Goal: Navigation & Orientation: Find specific page/section

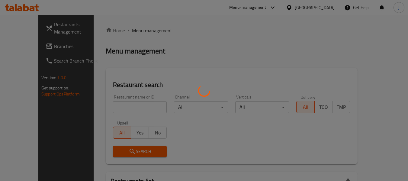
click at [31, 46] on div at bounding box center [204, 90] width 408 height 181
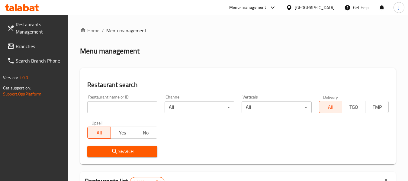
click at [31, 46] on span "Branches" at bounding box center [40, 46] width 48 height 7
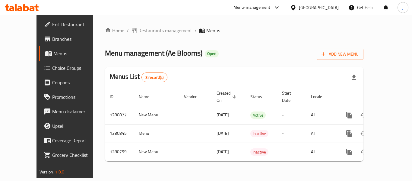
click at [304, 8] on div "[GEOGRAPHIC_DATA]" at bounding box center [319, 7] width 40 height 7
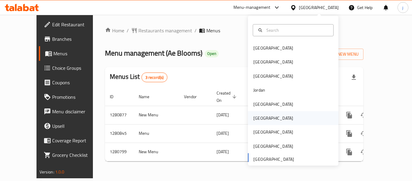
click at [255, 121] on div "[GEOGRAPHIC_DATA]" at bounding box center [274, 118] width 40 height 7
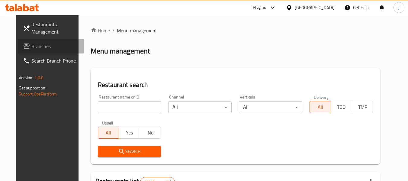
click at [31, 45] on span "Branches" at bounding box center [55, 46] width 48 height 7
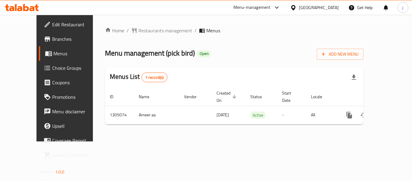
click at [296, 6] on icon at bounding box center [293, 7] width 4 height 5
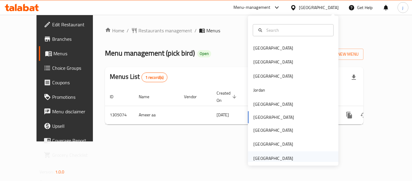
click at [278, 156] on div "[GEOGRAPHIC_DATA]" at bounding box center [274, 158] width 40 height 7
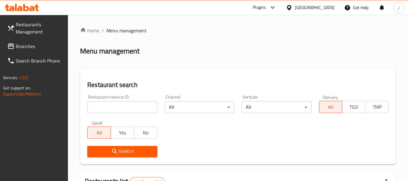
click at [59, 47] on span "Branches" at bounding box center [40, 46] width 48 height 7
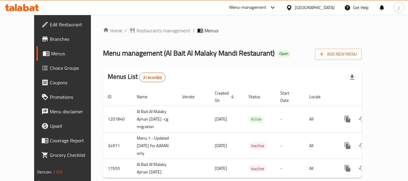
click at [290, 8] on icon at bounding box center [289, 7] width 4 height 5
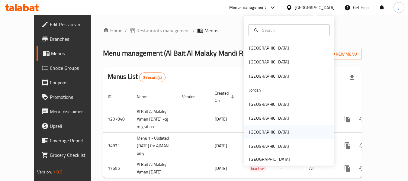
click at [256, 129] on div "[GEOGRAPHIC_DATA]" at bounding box center [269, 132] width 50 height 14
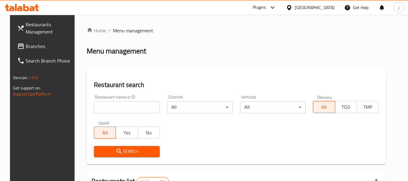
drag, startPoint x: 38, startPoint y: 46, endPoint x: 35, endPoint y: 46, distance: 3.0
click at [38, 46] on span "Branches" at bounding box center [50, 46] width 48 height 7
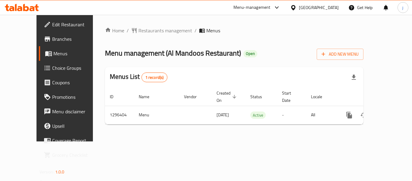
click at [297, 9] on icon at bounding box center [293, 8] width 6 height 6
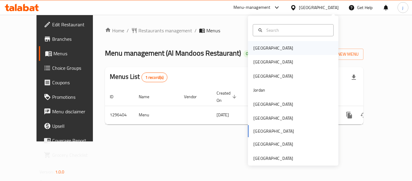
click at [282, 50] on div "[GEOGRAPHIC_DATA]" at bounding box center [293, 48] width 91 height 14
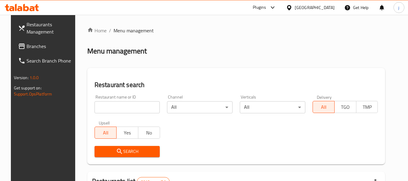
click at [27, 46] on span "Branches" at bounding box center [51, 46] width 48 height 7
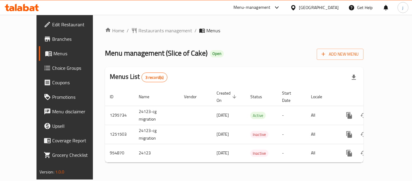
click at [297, 7] on icon at bounding box center [293, 8] width 6 height 6
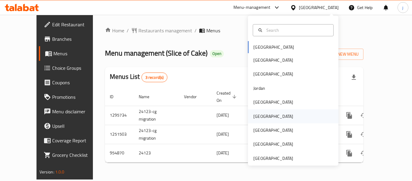
click at [256, 116] on div "[GEOGRAPHIC_DATA]" at bounding box center [274, 116] width 40 height 7
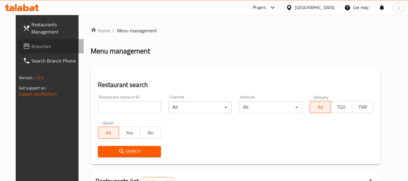
click at [19, 41] on link "Branches" at bounding box center [51, 46] width 66 height 14
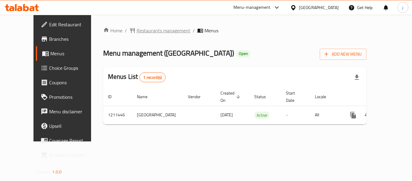
click at [138, 30] on span "Restaurants management" at bounding box center [164, 30] width 54 height 7
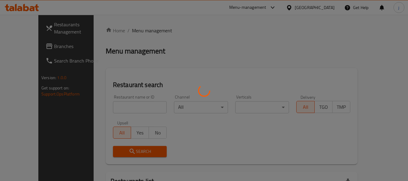
click at [25, 47] on div at bounding box center [204, 90] width 408 height 181
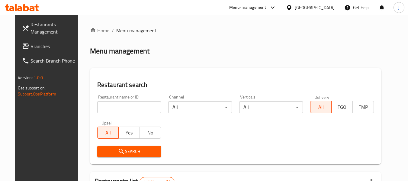
click at [30, 47] on span "Branches" at bounding box center [54, 46] width 48 height 7
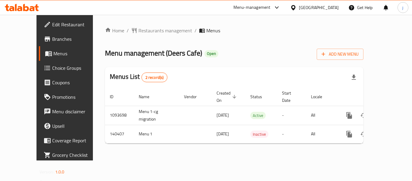
click at [296, 10] on icon at bounding box center [293, 7] width 4 height 5
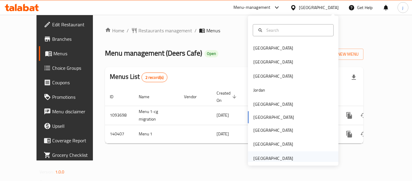
click at [277, 161] on div "[GEOGRAPHIC_DATA]" at bounding box center [274, 158] width 40 height 7
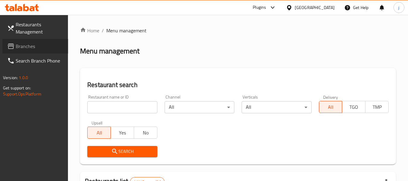
click at [28, 46] on span "Branches" at bounding box center [40, 46] width 48 height 7
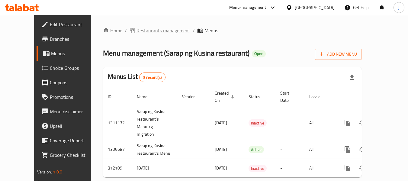
click at [151, 27] on span "Restaurants management" at bounding box center [163, 30] width 54 height 7
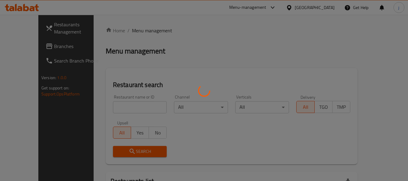
click at [38, 46] on div at bounding box center [204, 90] width 408 height 181
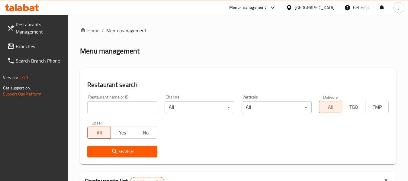
click at [38, 46] on span "Branches" at bounding box center [40, 46] width 48 height 7
